Goal: Transaction & Acquisition: Obtain resource

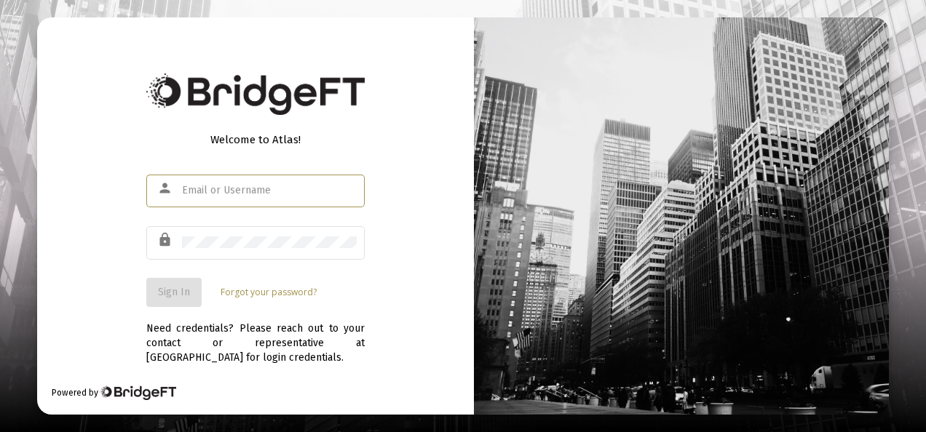
drag, startPoint x: 0, startPoint y: 0, endPoint x: 231, endPoint y: 185, distance: 296.2
click at [231, 185] on input "text" at bounding box center [269, 191] width 175 height 12
type input "admin@heritage-advisors.com"
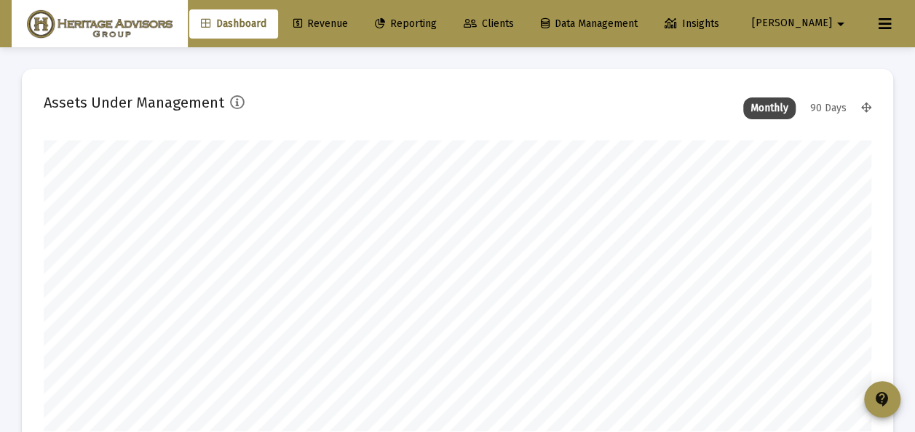
scroll to position [291, 443]
type input "2025-08-08"
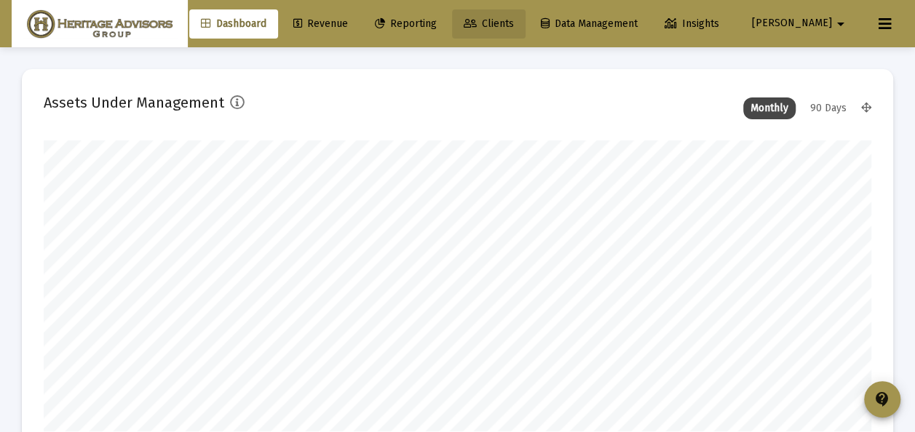
click at [514, 25] on span "Clients" at bounding box center [489, 23] width 50 height 12
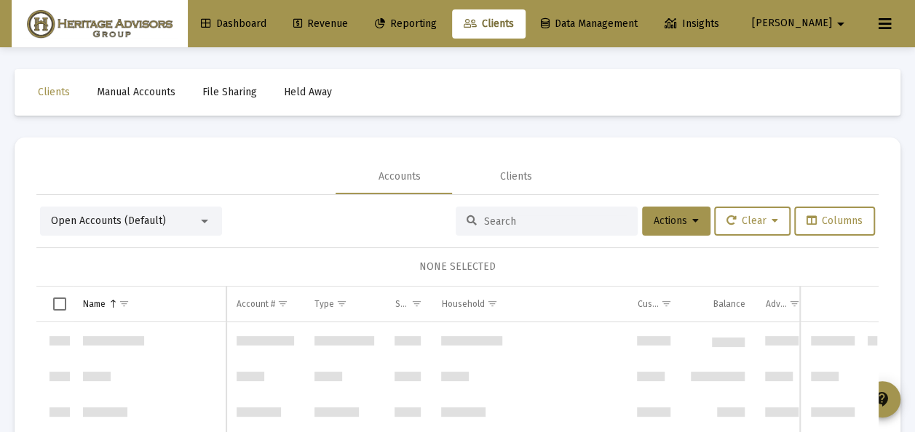
scroll to position [2794, 0]
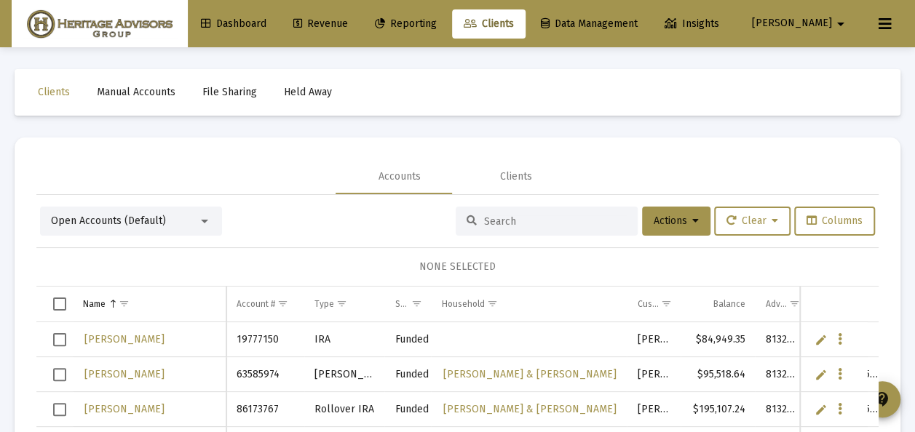
click at [202, 223] on div at bounding box center [204, 221] width 13 height 12
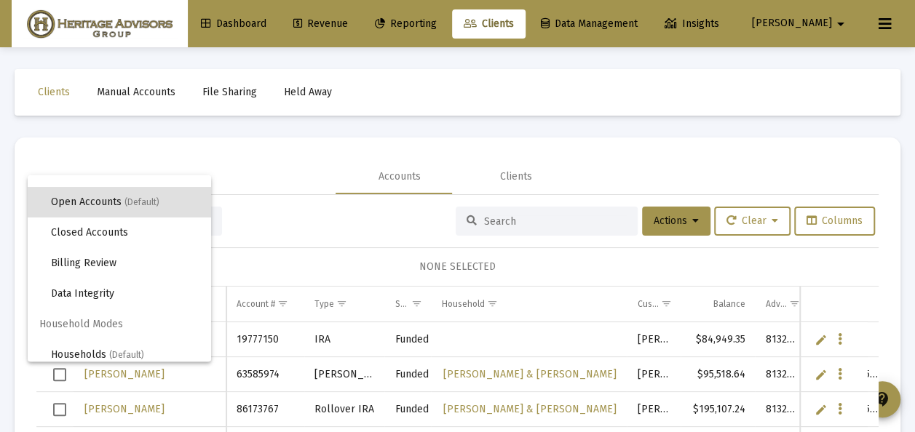
scroll to position [28, 0]
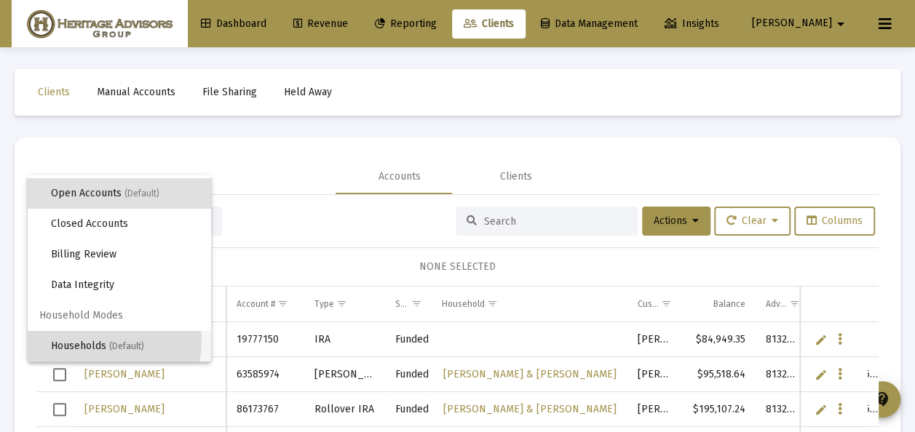
click at [94, 341] on span "Households (Default)" at bounding box center [125, 346] width 148 height 31
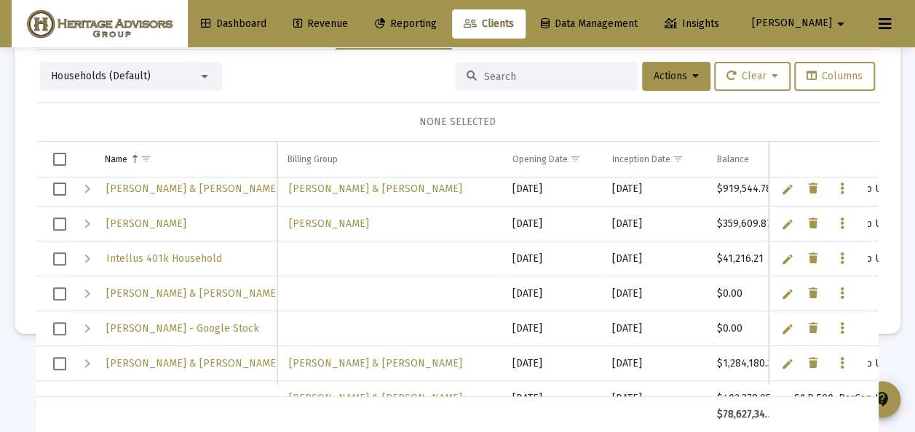
scroll to position [0, 0]
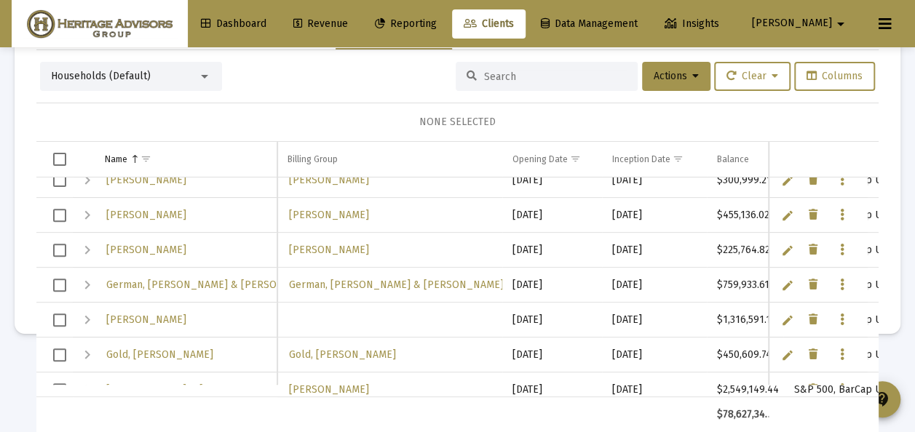
click at [65, 321] on span "Select row" at bounding box center [59, 320] width 13 height 13
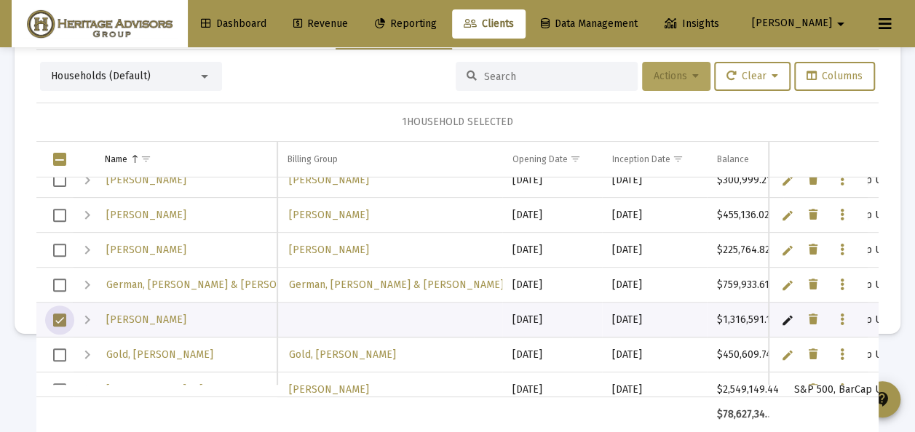
click at [672, 77] on span "Actions" at bounding box center [675, 76] width 45 height 12
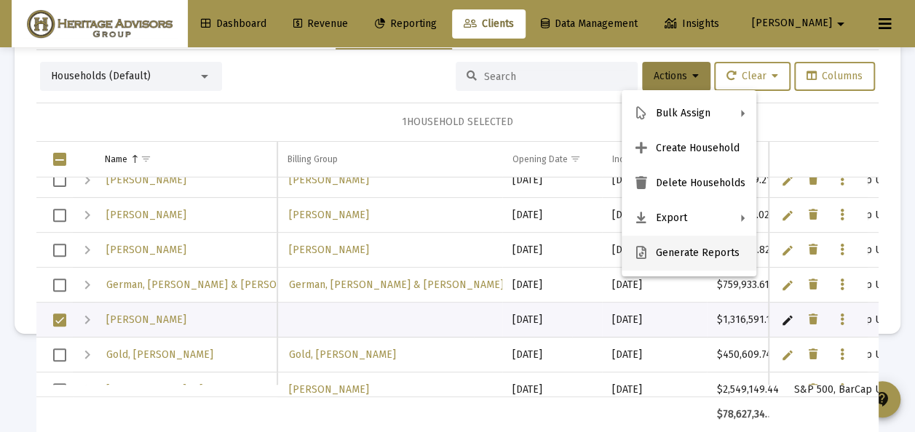
click at [659, 253] on button "Generate Reports" at bounding box center [688, 253] width 135 height 35
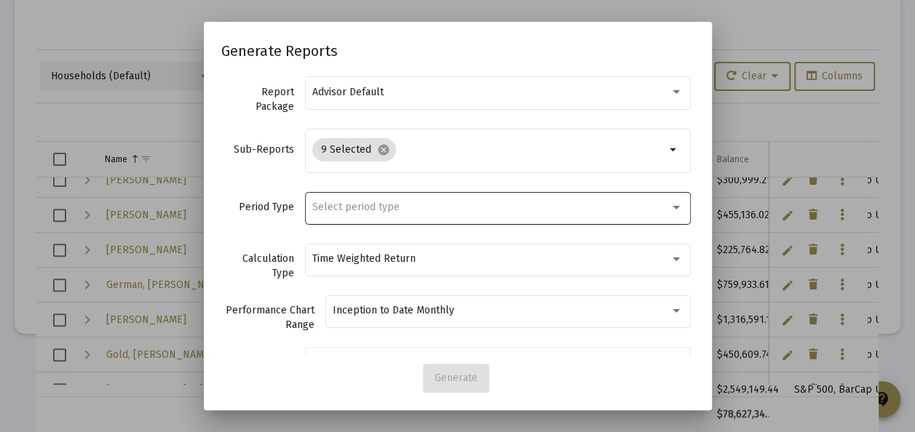
click at [317, 204] on span "Select period type" at bounding box center [355, 207] width 87 height 12
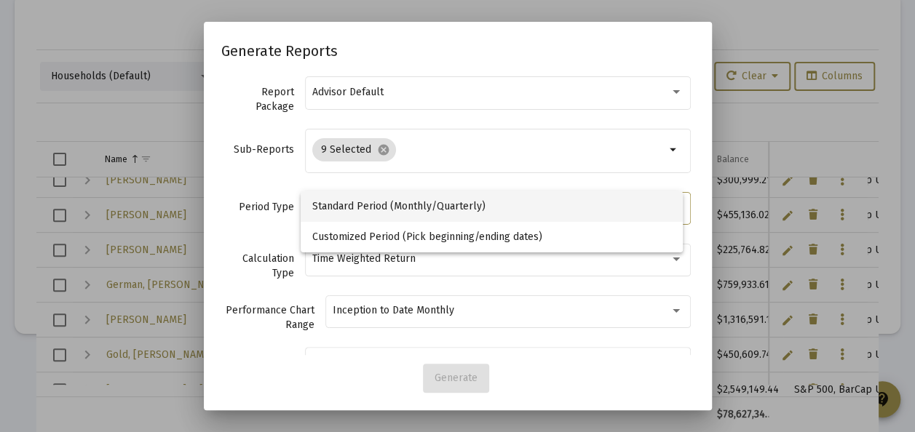
click at [319, 204] on span "Standard Period (Monthly/Quarterly)" at bounding box center [491, 206] width 359 height 31
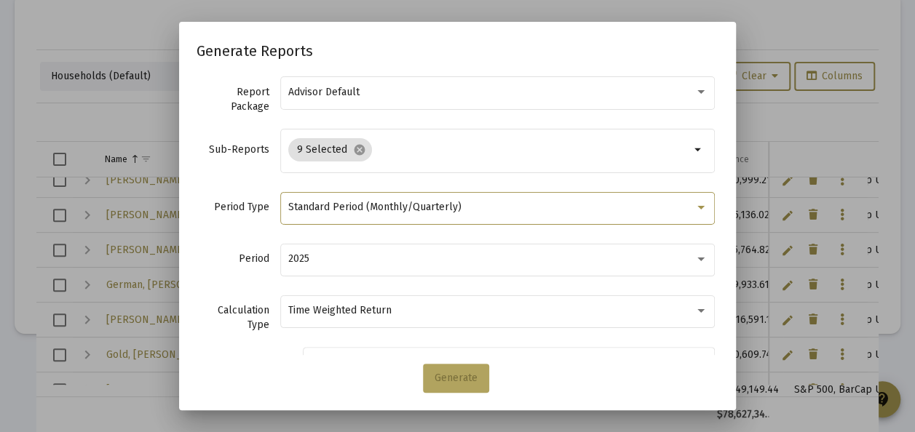
click at [454, 375] on span "Generate" at bounding box center [455, 378] width 43 height 12
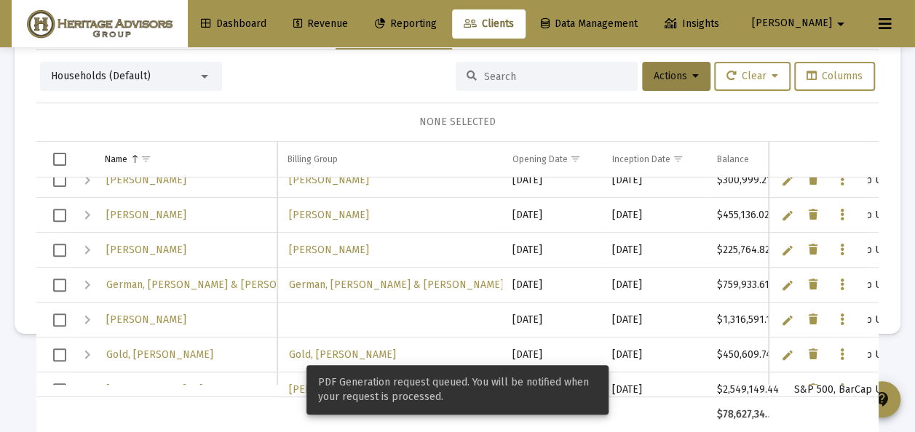
click at [201, 73] on div at bounding box center [204, 77] width 13 height 12
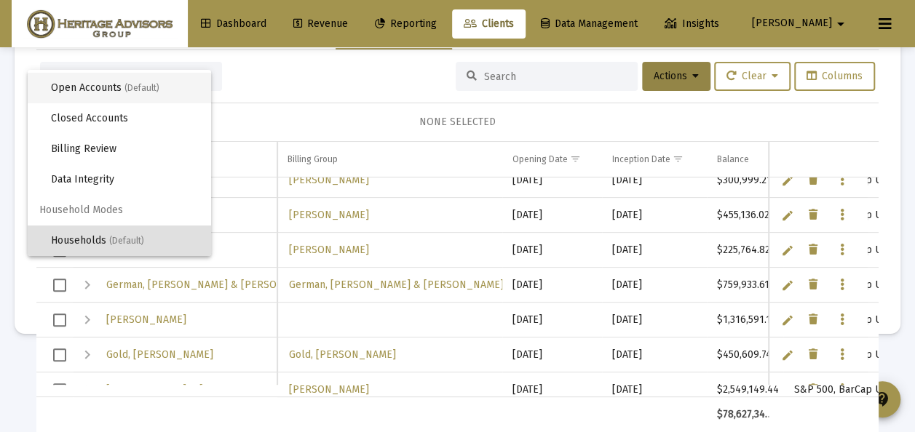
click at [107, 86] on span "Open Accounts (Default)" at bounding box center [125, 88] width 148 height 31
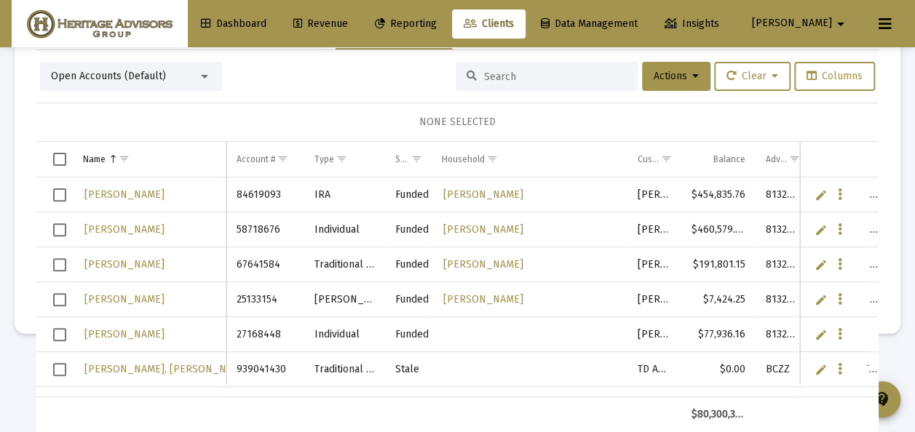
drag, startPoint x: 57, startPoint y: 332, endPoint x: 93, endPoint y: 318, distance: 38.2
click at [57, 332] on span "Select row" at bounding box center [59, 334] width 13 height 13
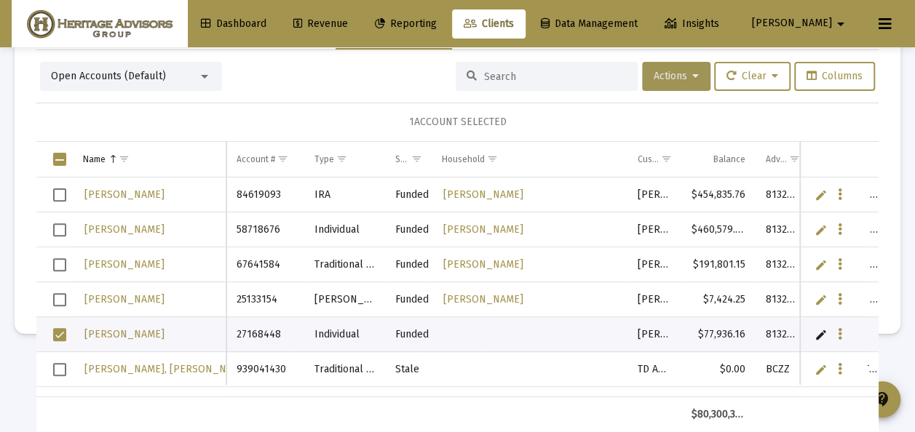
click at [653, 77] on span "Actions" at bounding box center [675, 76] width 45 height 12
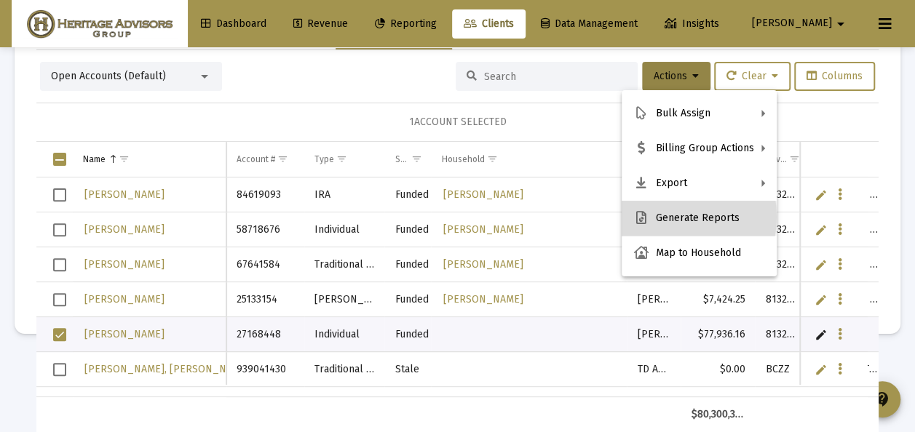
click at [663, 217] on button "Generate Reports" at bounding box center [698, 218] width 155 height 35
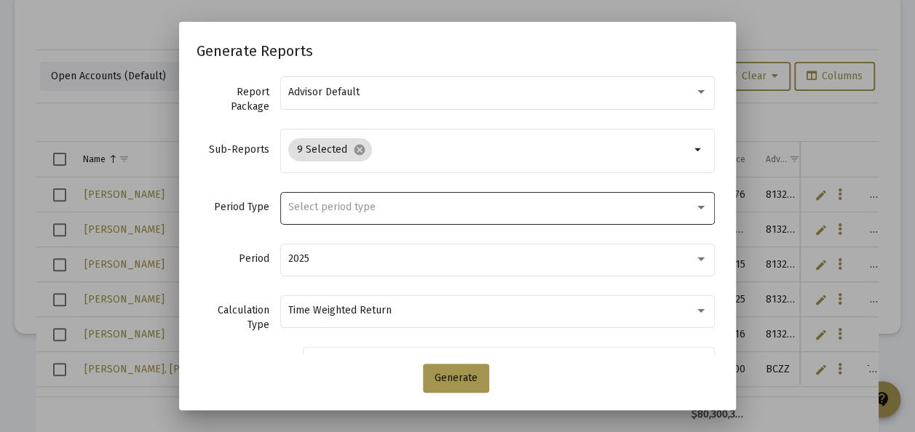
click at [343, 202] on span "Select period type" at bounding box center [331, 207] width 87 height 12
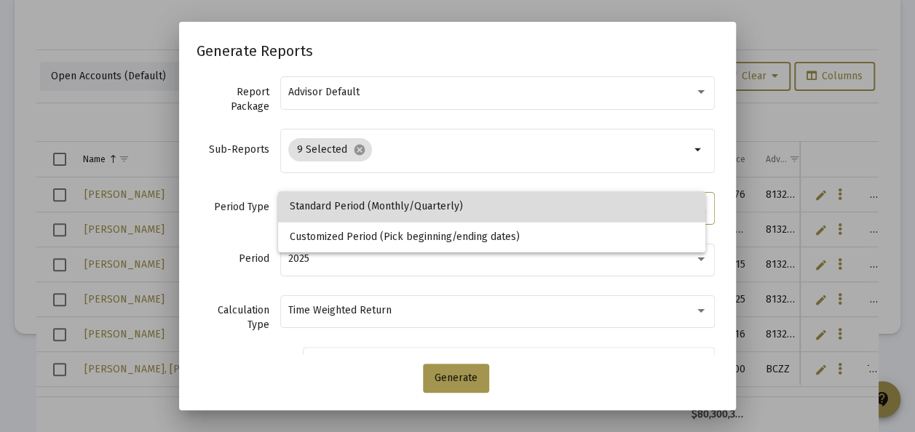
click at [343, 202] on span "Standard Period (Monthly/Quarterly)" at bounding box center [492, 206] width 404 height 31
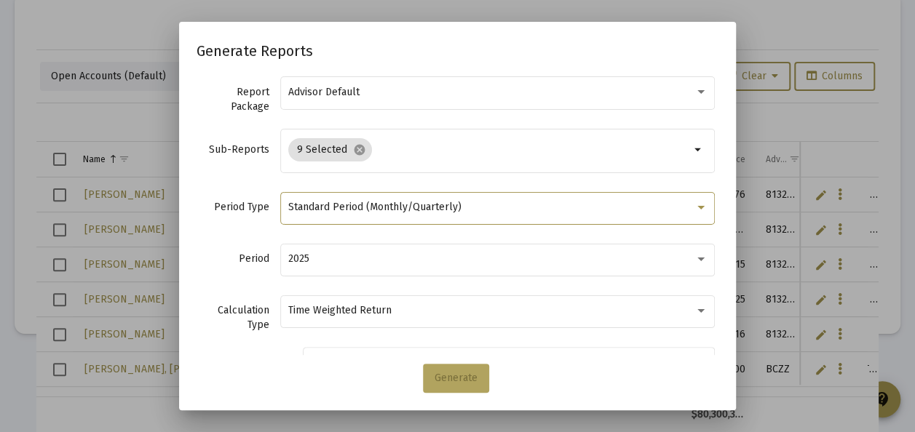
click at [473, 374] on span "Generate" at bounding box center [455, 378] width 43 height 12
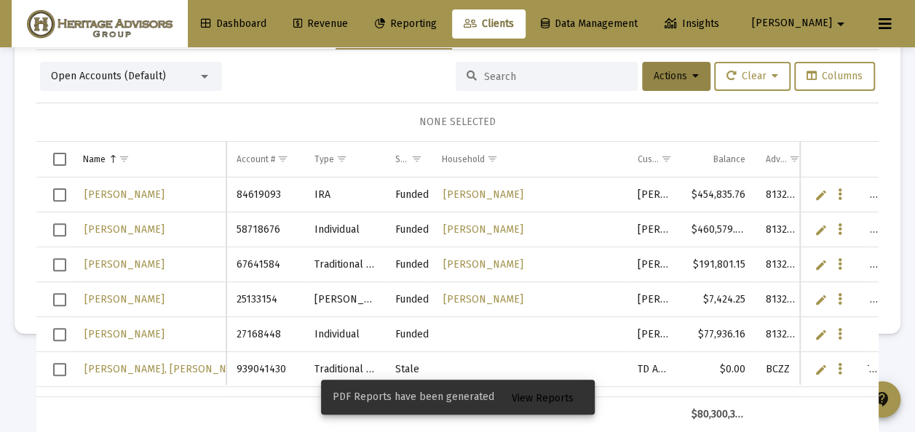
click at [528, 398] on span "View Reports" at bounding box center [543, 398] width 62 height 12
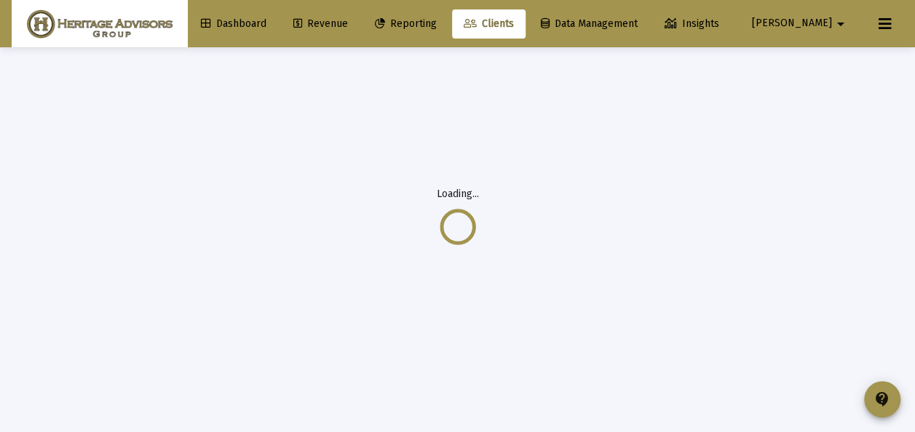
scroll to position [47, 0]
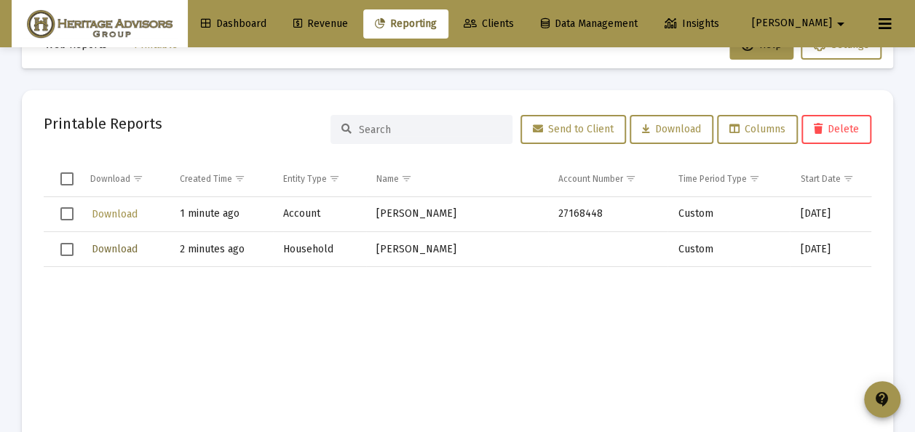
click at [116, 245] on span "Download" at bounding box center [115, 249] width 46 height 12
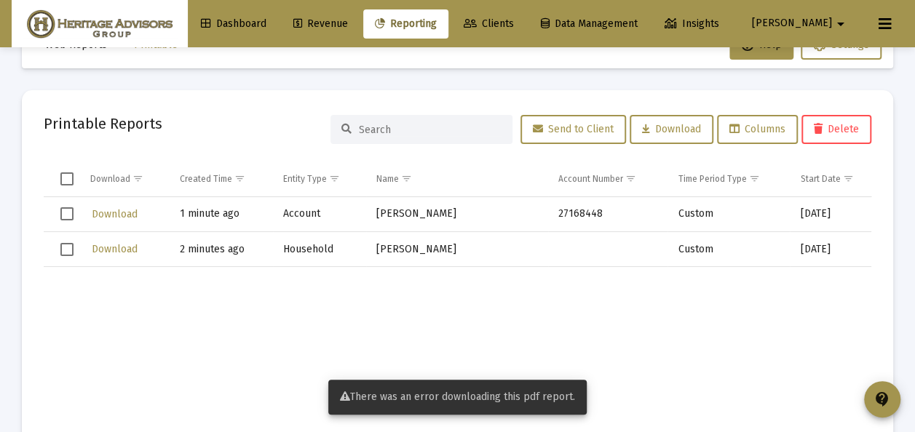
drag, startPoint x: 142, startPoint y: 300, endPoint x: 151, endPoint y: 300, distance: 9.5
click at [146, 308] on td "Data grid" at bounding box center [125, 354] width 90 height 175
click at [522, 396] on span "View Reports" at bounding box center [543, 398] width 62 height 12
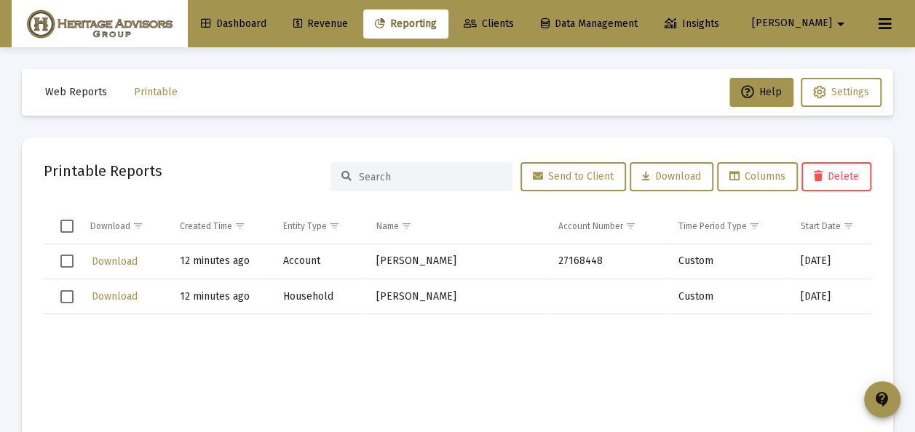
drag, startPoint x: 65, startPoint y: 297, endPoint x: 74, endPoint y: 294, distance: 9.2
click at [66, 297] on span "Select row" at bounding box center [66, 296] width 13 height 13
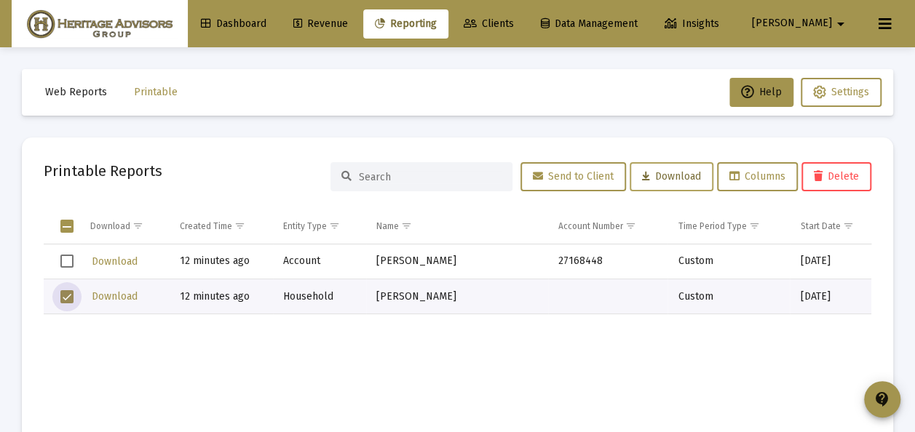
click at [651, 178] on span "Download" at bounding box center [671, 176] width 59 height 12
click at [296, 355] on td "Data grid" at bounding box center [320, 401] width 94 height 175
click at [65, 298] on span "Select row" at bounding box center [66, 296] width 13 height 13
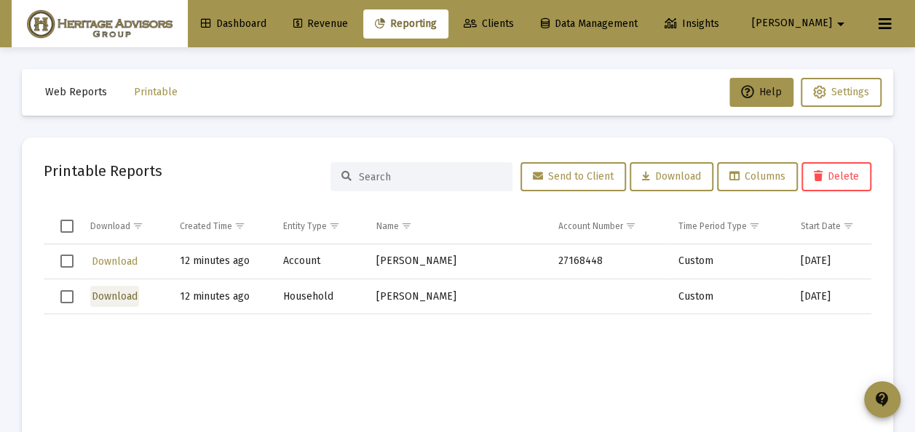
click at [111, 296] on span "Download" at bounding box center [115, 296] width 46 height 12
click at [66, 295] on span "Select row" at bounding box center [66, 296] width 13 height 13
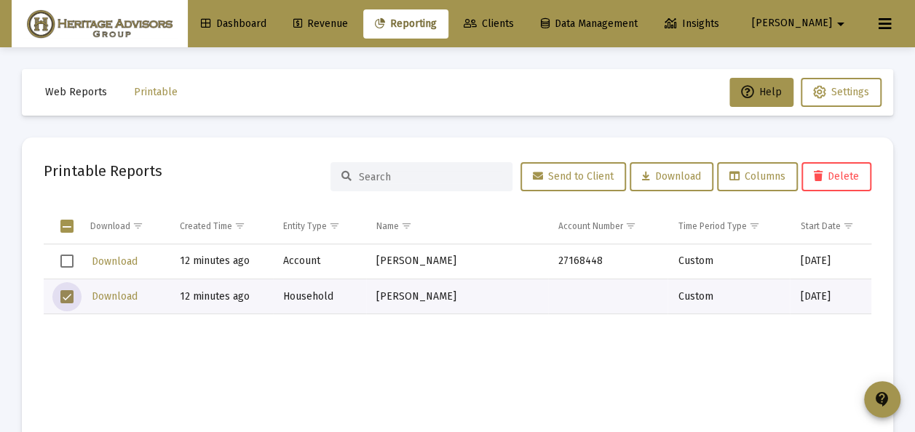
click at [848, 172] on span "Delete" at bounding box center [836, 176] width 45 height 12
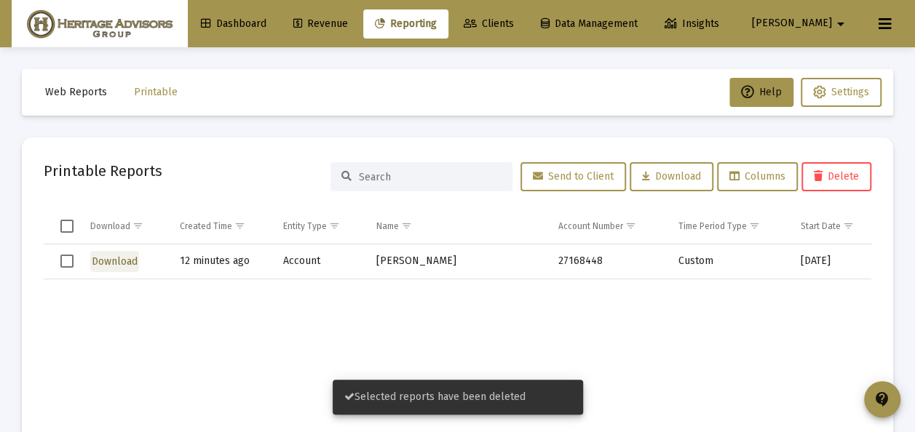
click at [116, 261] on span "Download" at bounding box center [115, 261] width 46 height 12
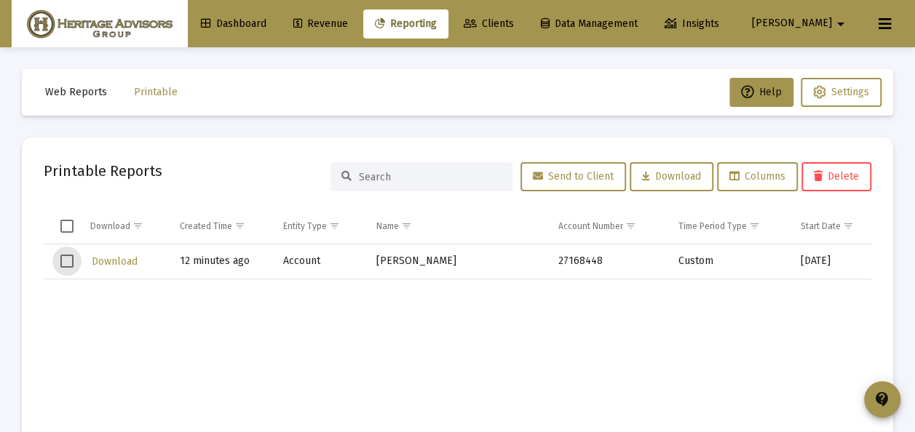
click at [67, 261] on span "Select row" at bounding box center [66, 261] width 13 height 13
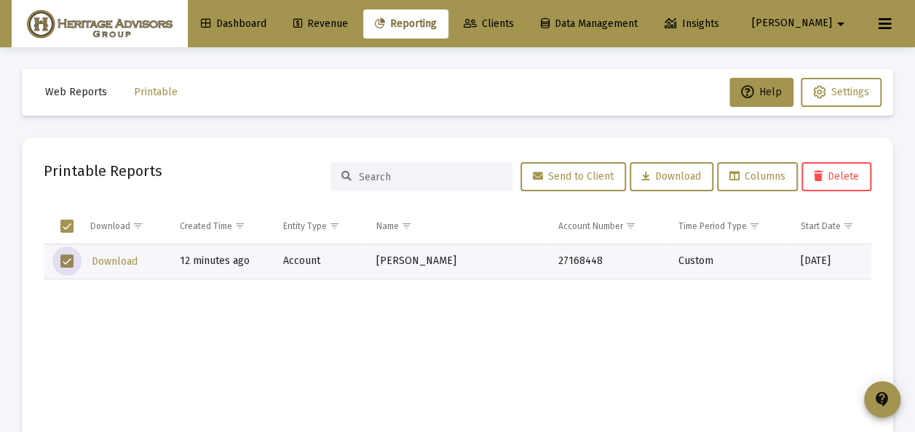
click at [854, 175] on span "Delete" at bounding box center [836, 176] width 45 height 12
